Goal: Information Seeking & Learning: Learn about a topic

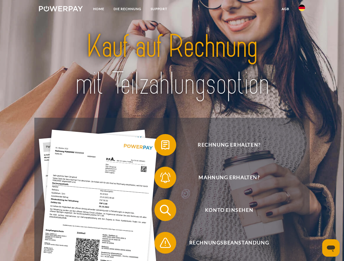
click at [61, 10] on img at bounding box center [61, 8] width 44 height 5
click at [301, 10] on img at bounding box center [301, 8] width 7 height 7
click at [285, 9] on link "agb" at bounding box center [285, 9] width 17 height 10
click at [161, 146] on span at bounding box center [156, 144] width 27 height 27
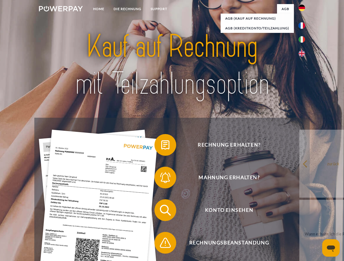
click at [161, 179] on span at bounding box center [156, 177] width 27 height 27
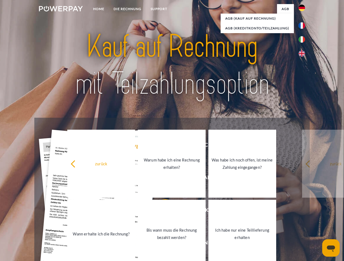
click at [161, 211] on link "Bis wann muss die Rechnung bezahlt werden?" at bounding box center [172, 234] width 68 height 68
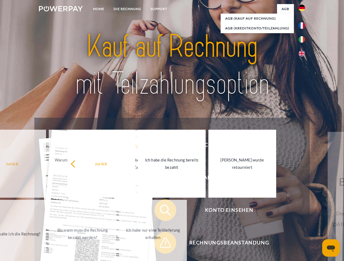
click at [161, 244] on span at bounding box center [156, 242] width 27 height 27
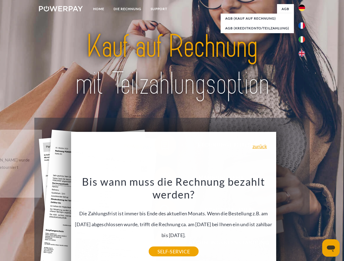
click at [330, 248] on icon "Messaging-Fenster öffnen" at bounding box center [330, 249] width 8 height 7
